Goal: Transaction & Acquisition: Book appointment/travel/reservation

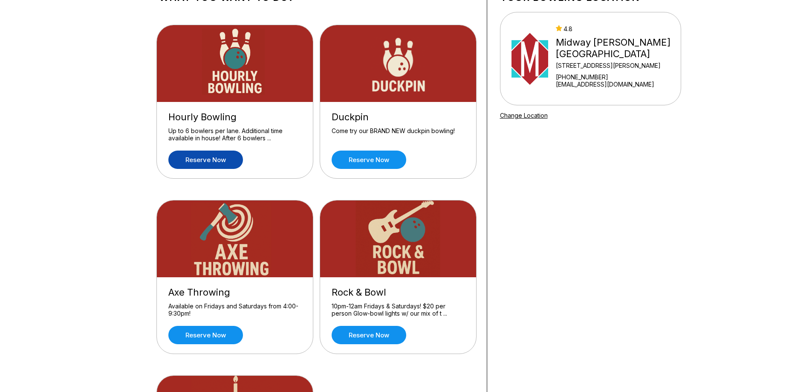
scroll to position [43, 0]
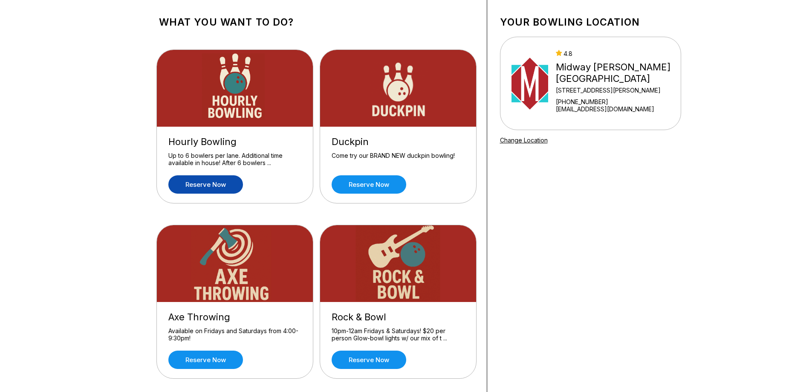
click at [196, 180] on link "Reserve now" at bounding box center [205, 184] width 75 height 18
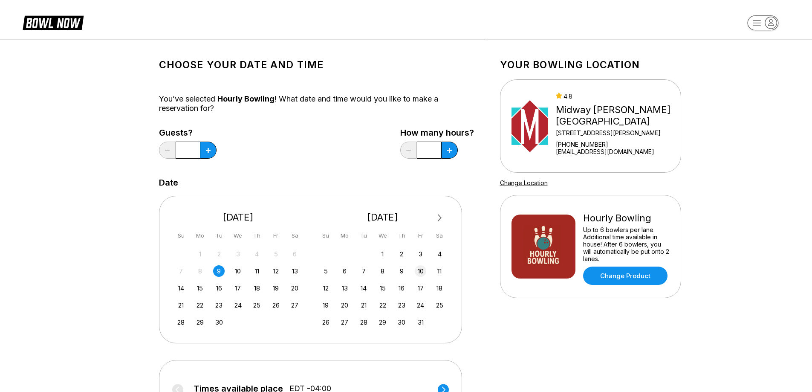
click at [418, 273] on div "10" at bounding box center [421, 271] width 12 height 12
click at [454, 152] on button at bounding box center [449, 150] width 17 height 17
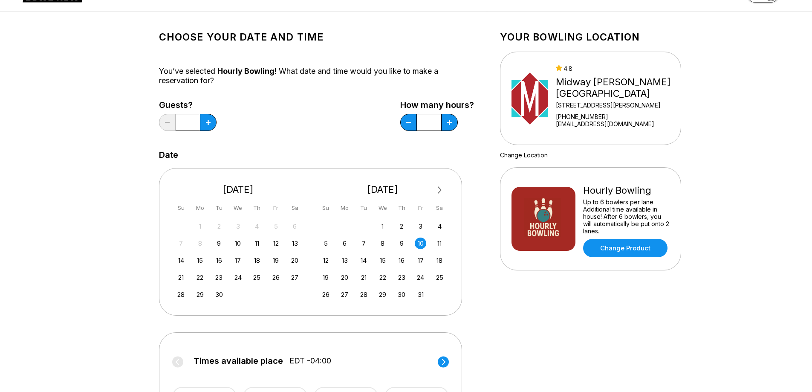
scroll to position [43, 0]
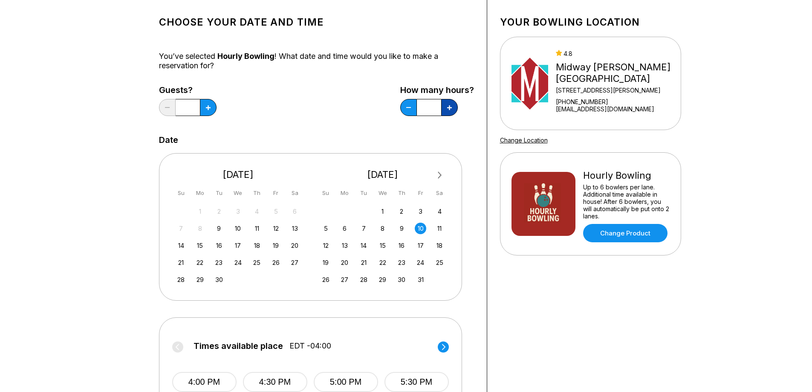
click at [449, 110] on icon at bounding box center [449, 107] width 5 height 5
type input "*"
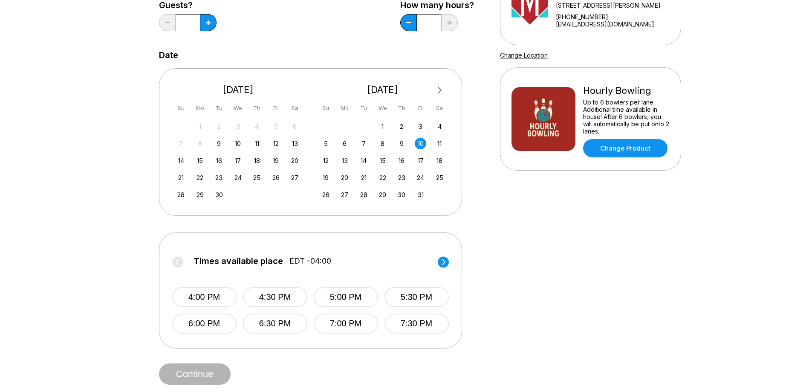
scroll to position [128, 0]
click at [216, 320] on button "6:00 PM" at bounding box center [204, 323] width 64 height 20
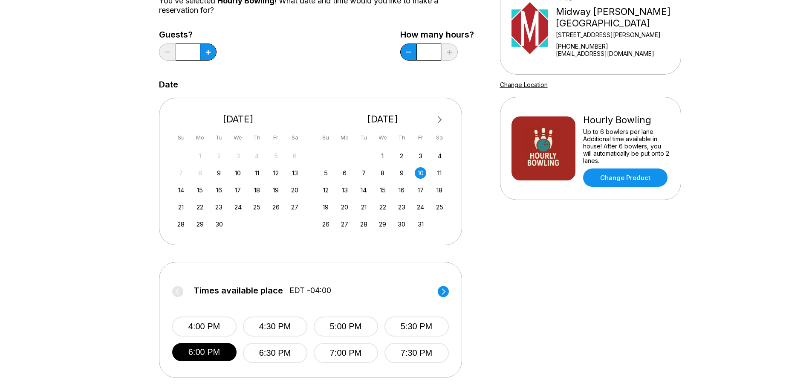
scroll to position [85, 0]
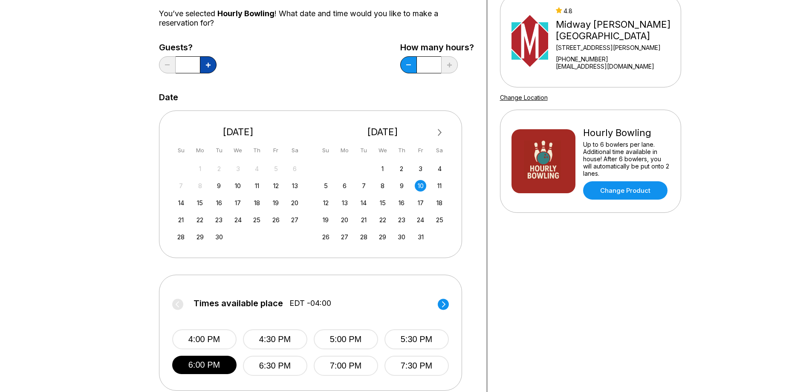
click at [209, 65] on icon at bounding box center [208, 65] width 5 height 5
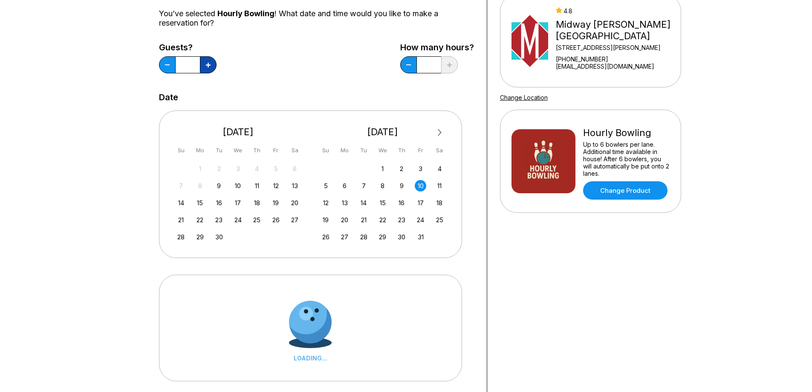
click at [209, 65] on icon at bounding box center [208, 65] width 5 height 5
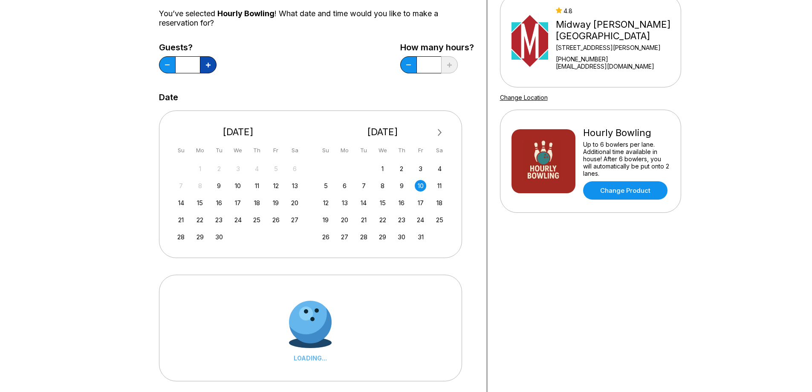
click at [209, 65] on icon at bounding box center [208, 65] width 5 height 5
type input "**"
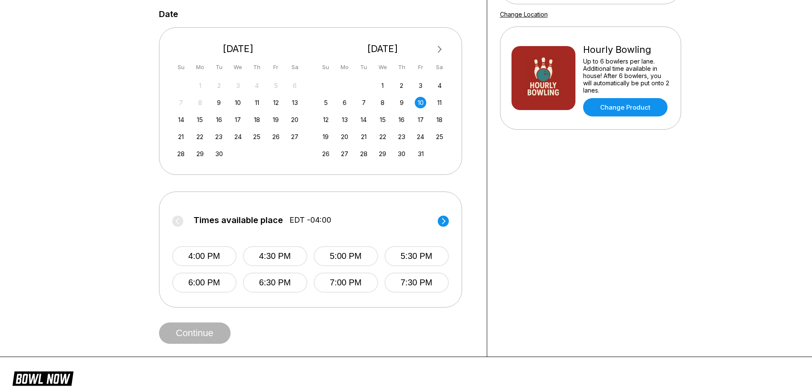
scroll to position [171, 0]
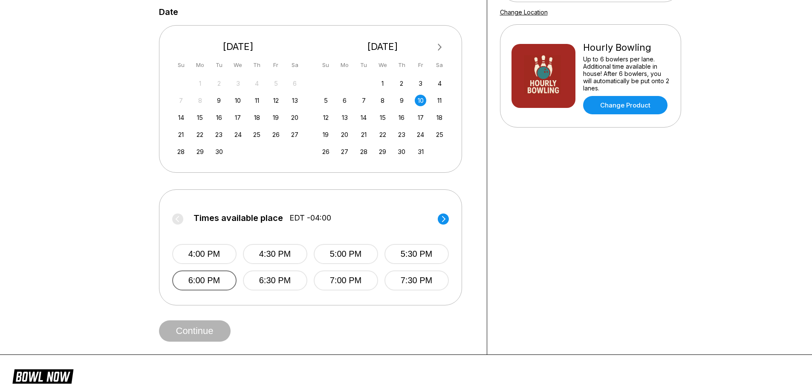
click at [187, 270] on button "6:00 PM" at bounding box center [204, 280] width 64 height 20
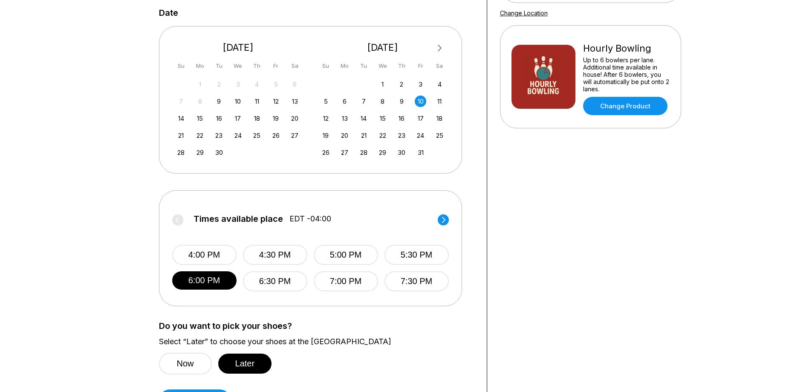
scroll to position [0, 0]
